Goal: Task Accomplishment & Management: Manage account settings

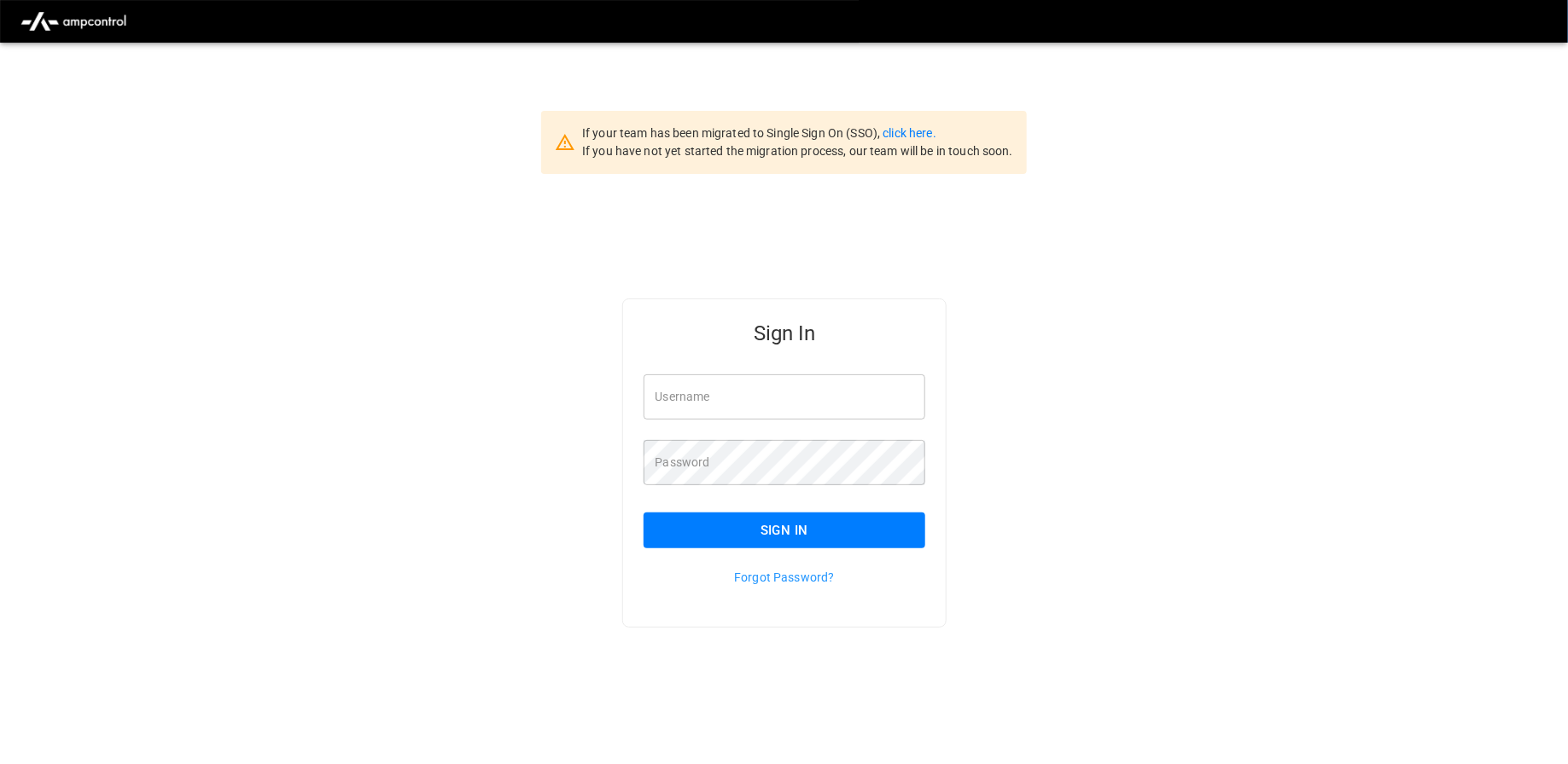
type input "**********"
click at [839, 529] on button "Sign In" at bounding box center [785, 530] width 283 height 36
